Goal: Information Seeking & Learning: Learn about a topic

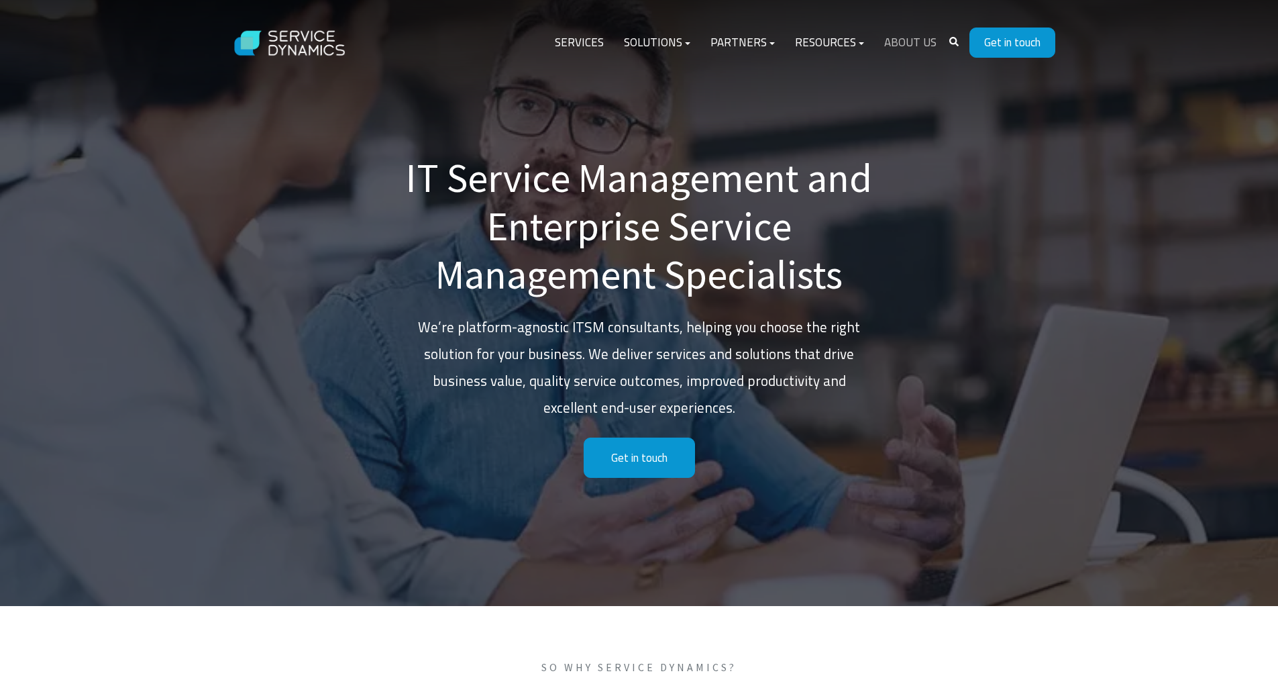
click at [900, 44] on link "About Us" at bounding box center [910, 43] width 72 height 32
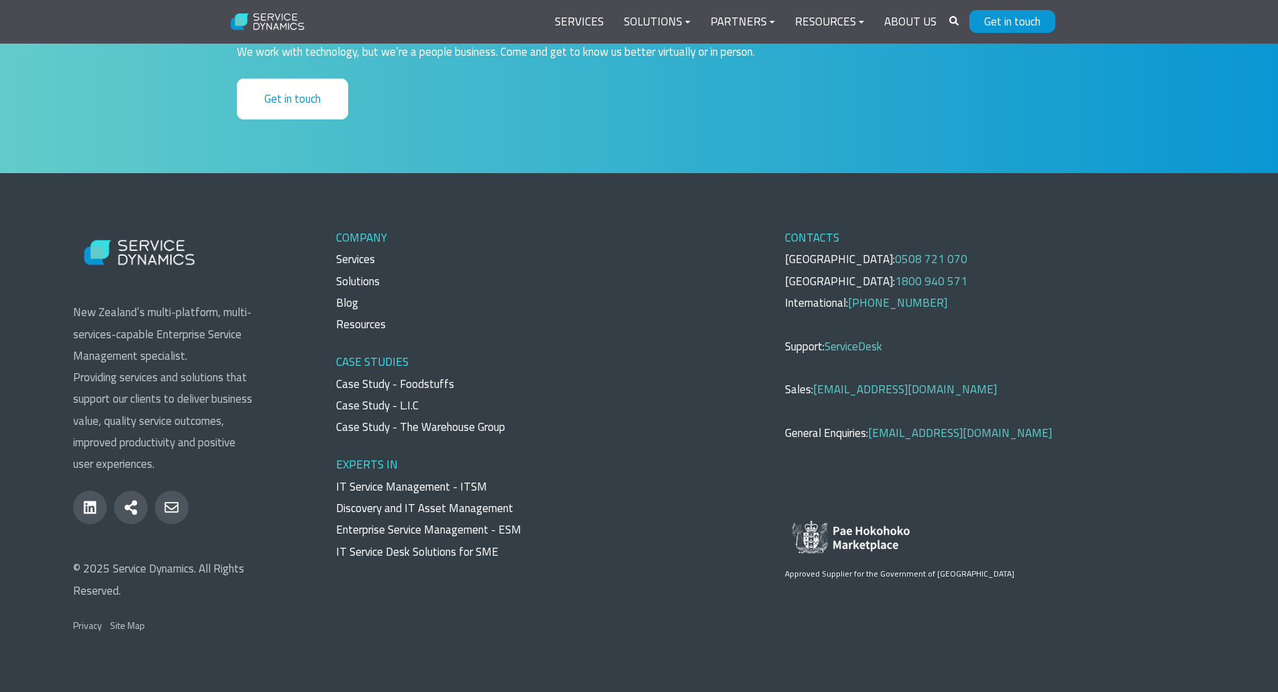
scroll to position [4796, 0]
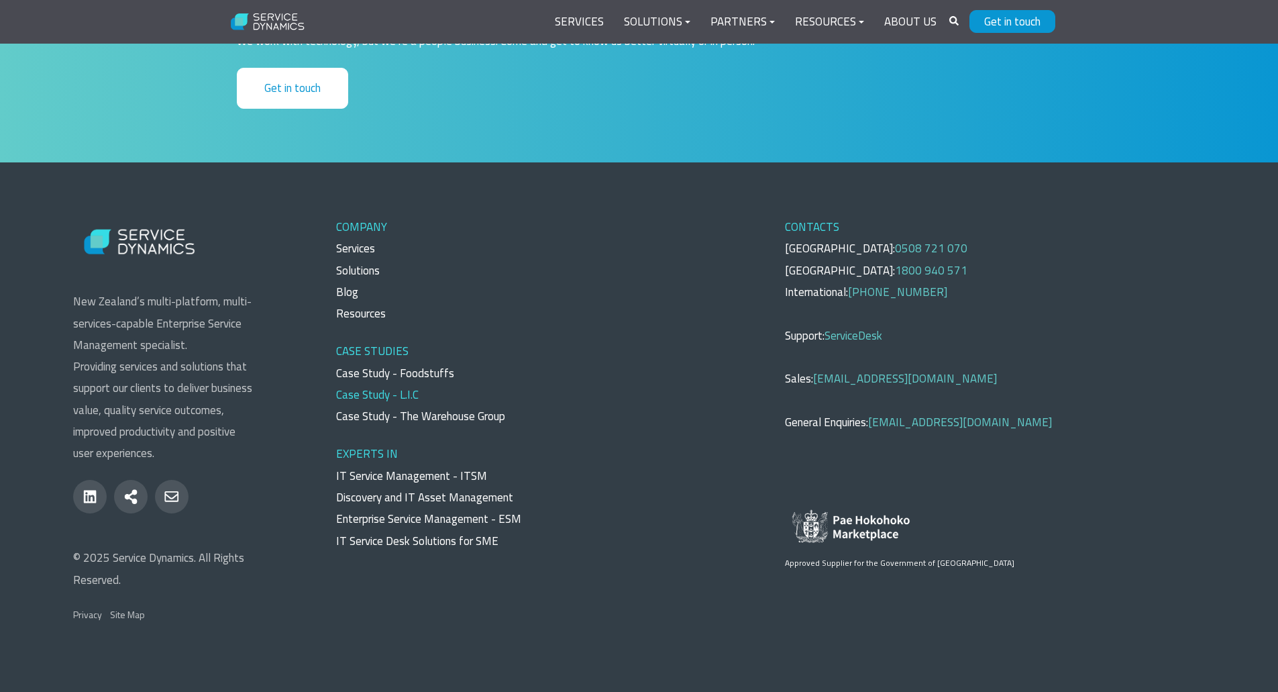
click at [401, 399] on link "Case Study - L.I.C" at bounding box center [377, 394] width 83 height 17
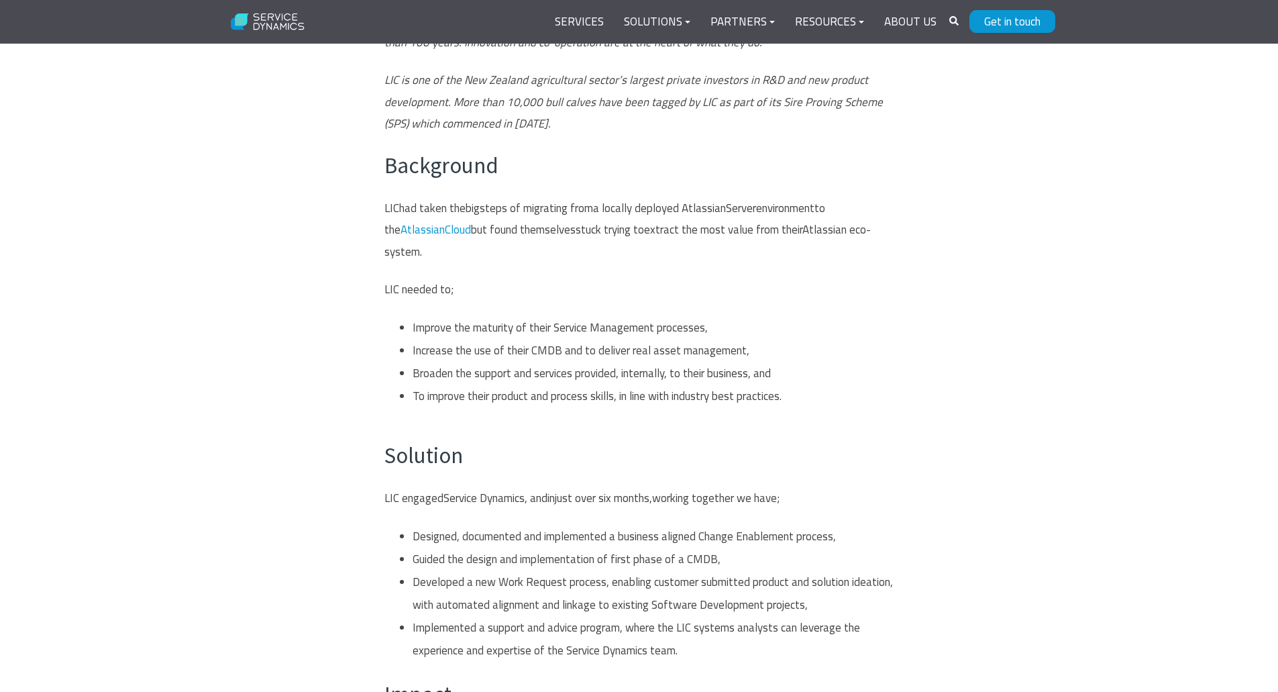
scroll to position [671, 0]
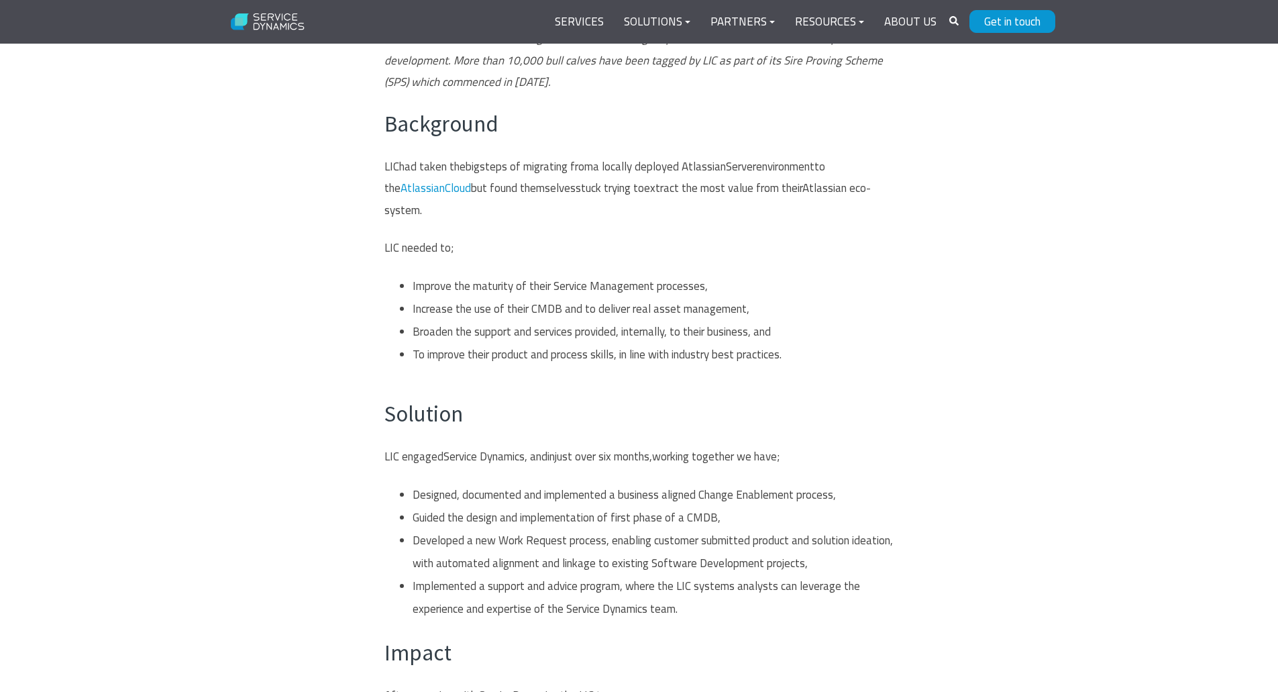
drag, startPoint x: 622, startPoint y: 284, endPoint x: 726, endPoint y: 307, distance: 106.6
click at [719, 294] on li "Improve the maturity of their Service Management processes," at bounding box center [653, 285] width 481 height 23
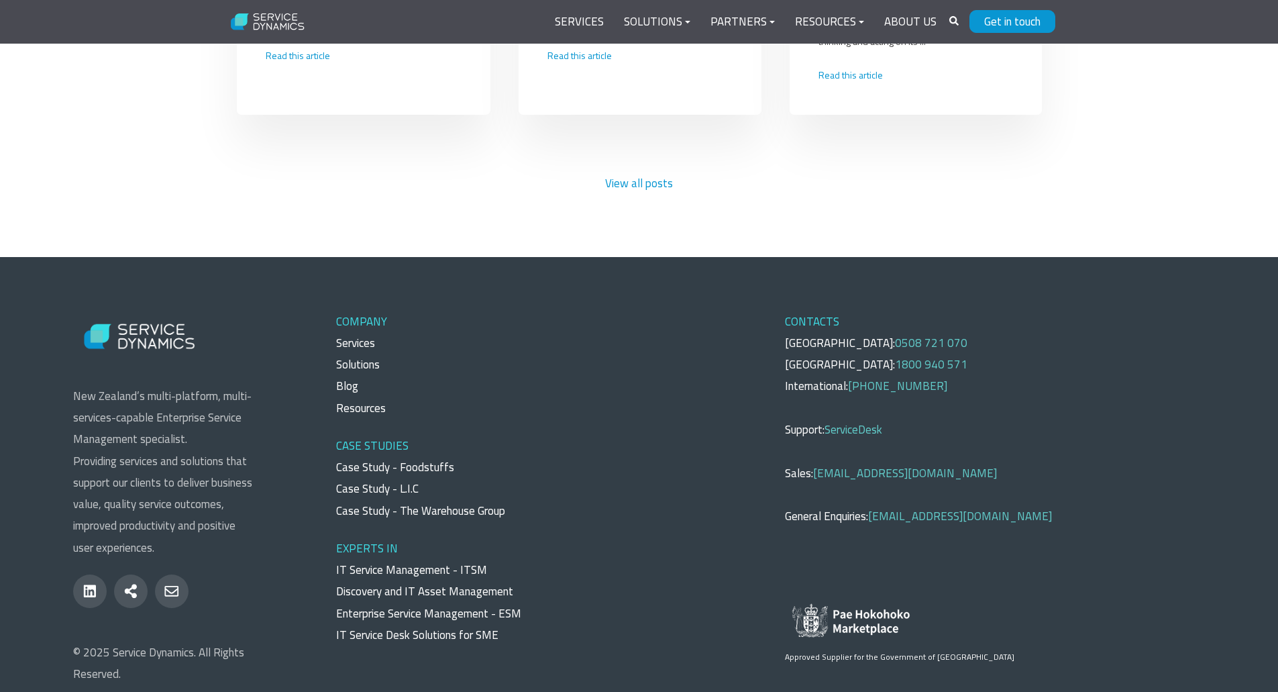
scroll to position [2636, 0]
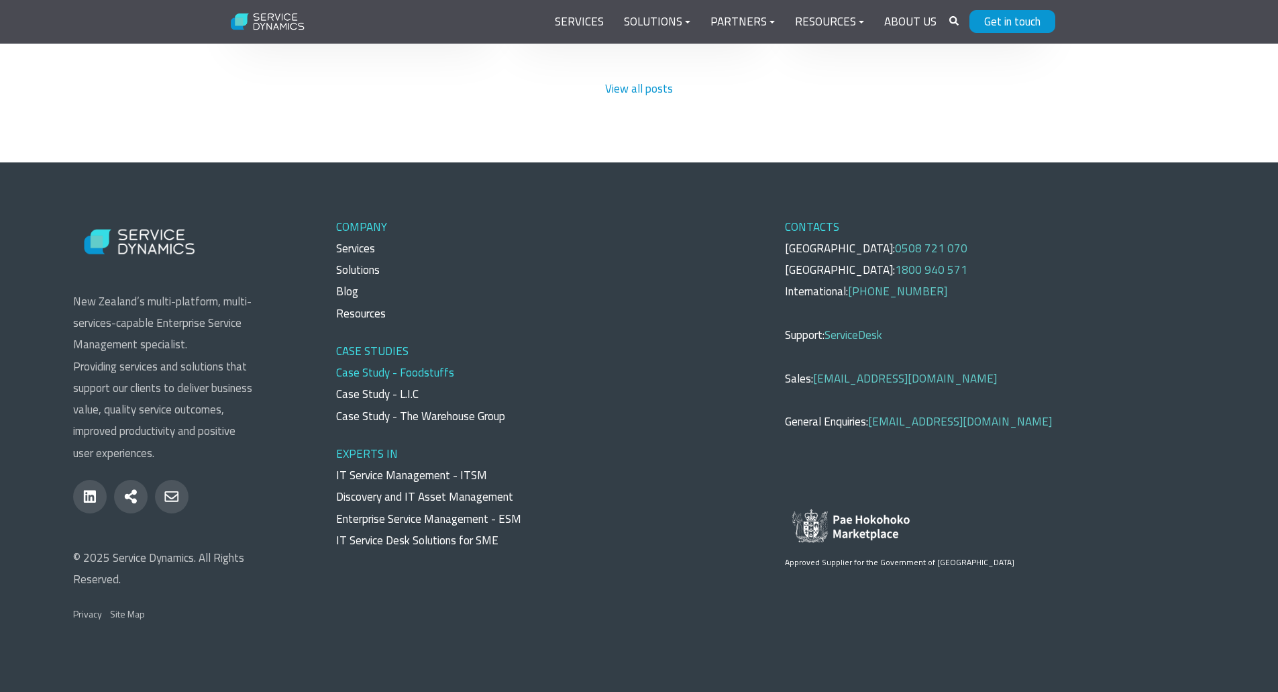
click at [419, 370] on link "Case Study - Foodstuffs" at bounding box center [395, 372] width 118 height 17
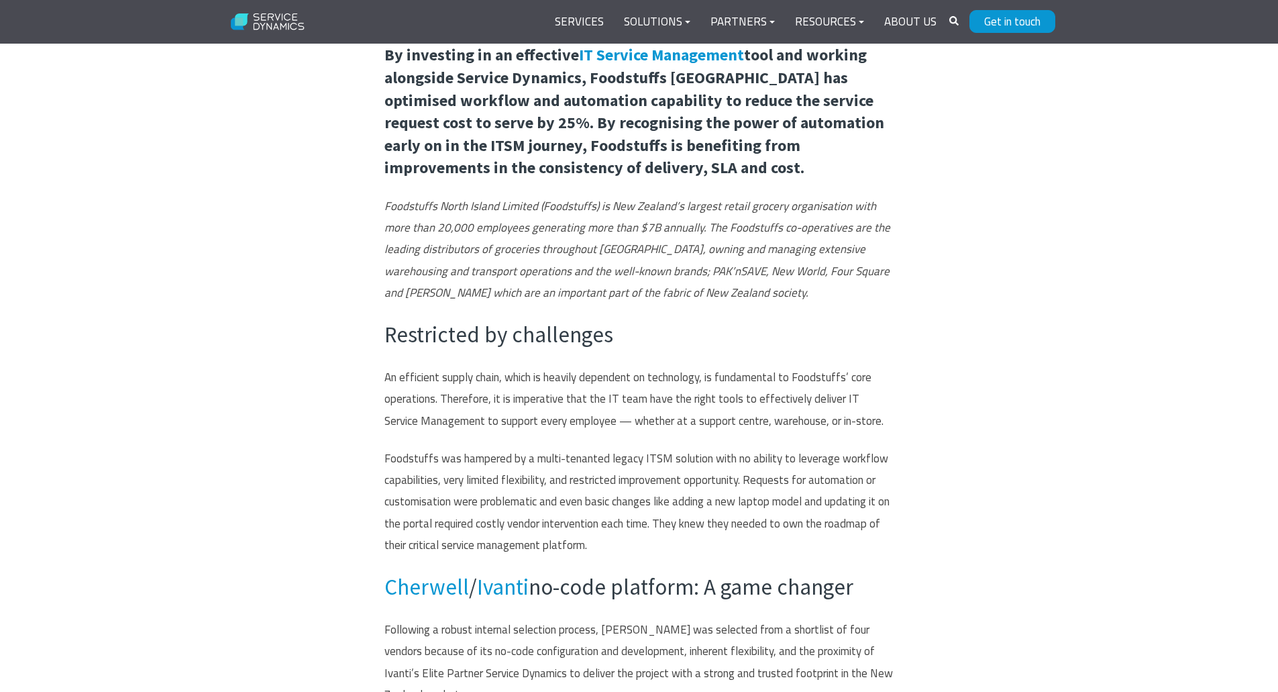
scroll to position [193, 0]
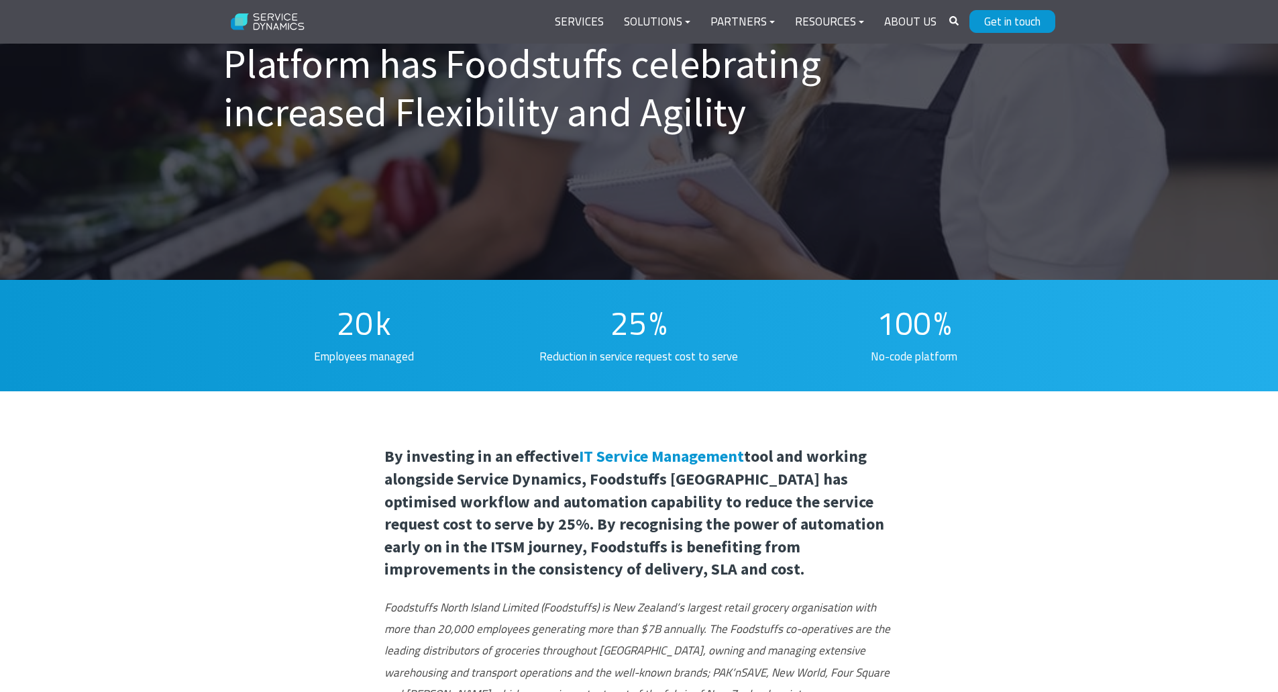
click at [696, 494] on span "By investing in an effective IT Service Management tool and working alongside S…" at bounding box center [635, 513] width 500 height 134
drag, startPoint x: 745, startPoint y: 474, endPoint x: 776, endPoint y: 489, distance: 34.8
click at [768, 485] on span "By investing in an effective IT Service Management tool and working alongside S…" at bounding box center [635, 513] width 500 height 134
click at [606, 477] on span "By investing in an effective IT Service Management tool and working alongside S…" at bounding box center [635, 513] width 500 height 134
